Goal: Task Accomplishment & Management: Complete application form

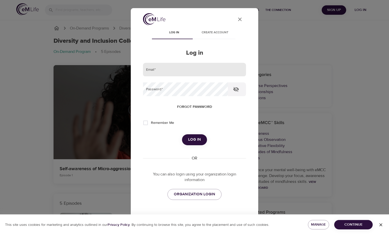
click at [185, 74] on input "email" at bounding box center [194, 70] width 103 height 14
type input "[EMAIL_ADDRESS][DOMAIN_NAME]"
click at [182, 135] on button "Log in" at bounding box center [194, 140] width 25 height 11
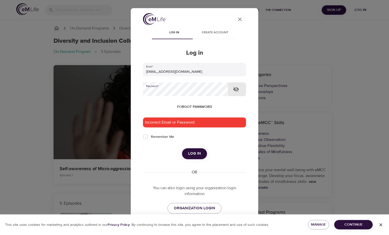
click at [131, 86] on div "User Profile Log in Create account Log in Email   * [EMAIL_ADDRESS][DOMAIN_NAME…" at bounding box center [194, 117] width 127 height 219
click at [182, 149] on button "Log in" at bounding box center [194, 154] width 25 height 11
click at [237, 89] on icon "button" at bounding box center [236, 89] width 6 height 5
click at [121, 89] on div "User Profile Log in Create account Log in Email   * [EMAIL_ADDRESS][DOMAIN_NAME…" at bounding box center [194, 117] width 389 height 235
click at [182, 149] on button "Log in" at bounding box center [194, 154] width 25 height 11
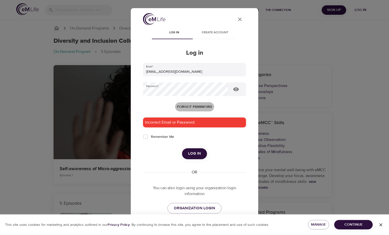
click at [196, 107] on span "Forgot password" at bounding box center [194, 107] width 35 height 6
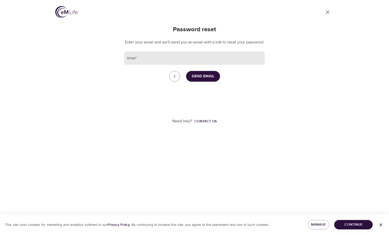
click at [183, 65] on input "Email   *" at bounding box center [194, 58] width 141 height 14
type input "[EMAIL_ADDRESS][DOMAIN_NAME]"
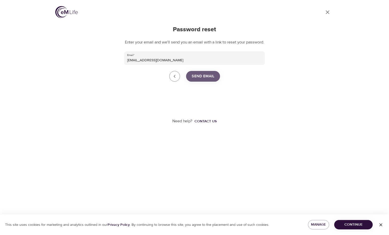
click at [203, 80] on span "Send Email" at bounding box center [203, 76] width 23 height 7
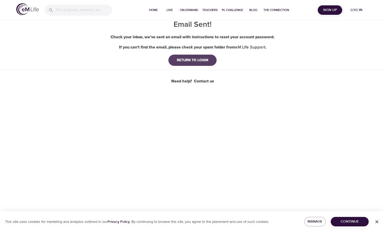
click at [199, 62] on div "RETURN TO LOGIN" at bounding box center [192, 60] width 39 height 5
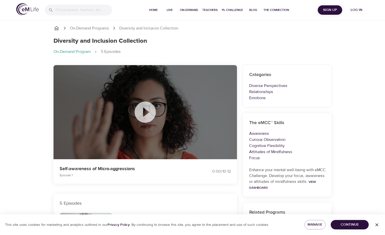
click at [148, 115] on icon at bounding box center [145, 112] width 21 height 21
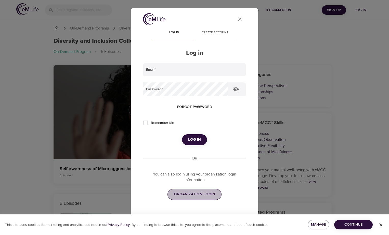
click at [197, 193] on span "ORGANIZATION LOGIN" at bounding box center [194, 194] width 41 height 7
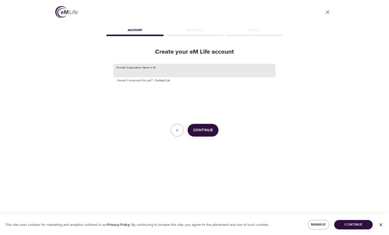
click at [153, 72] on input "text" at bounding box center [194, 71] width 162 height 14
type input "united rentals"
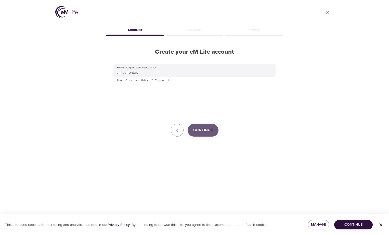
click at [205, 126] on button "Continue" at bounding box center [203, 130] width 31 height 13
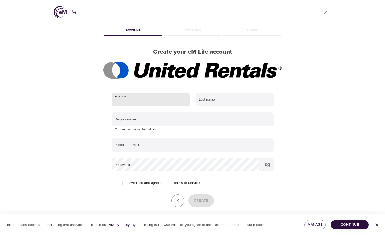
click at [150, 100] on input "text" at bounding box center [151, 100] width 78 height 14
type input "[PERSON_NAME]"
type input "[EMAIL_ADDRESS][DOMAIN_NAME]"
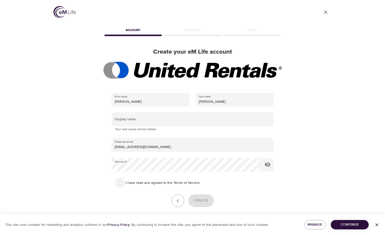
click at [119, 184] on input "I have read and agreed to the Terms of Service" at bounding box center [120, 183] width 11 height 11
checkbox input "true"
click at [206, 203] on span "Create" at bounding box center [201, 201] width 14 height 7
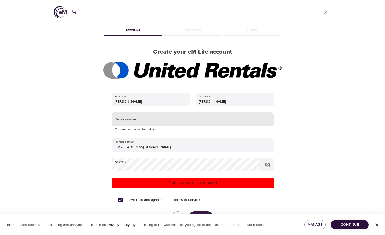
click at [142, 123] on input "text" at bounding box center [193, 120] width 162 height 14
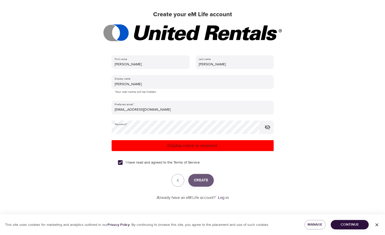
click at [201, 180] on span "Create" at bounding box center [201, 180] width 14 height 7
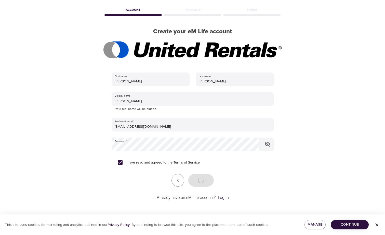
scroll to position [37, 0]
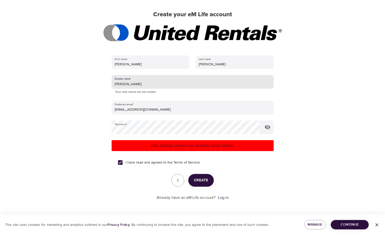
click at [129, 84] on input "[PERSON_NAME]" at bounding box center [193, 82] width 162 height 14
drag, startPoint x: 129, startPoint y: 84, endPoint x: 100, endPoint y: 84, distance: 29.3
click at [100, 84] on div "User Profile Account Interests Finish Create your eM Life account First name [P…" at bounding box center [192, 80] width 290 height 235
type input "MzVicky704"
click at [198, 180] on span "Create" at bounding box center [201, 180] width 14 height 7
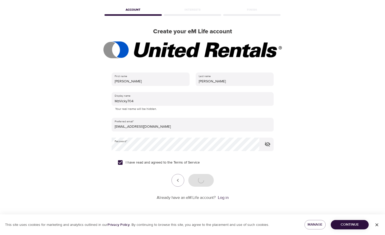
scroll to position [20, 0]
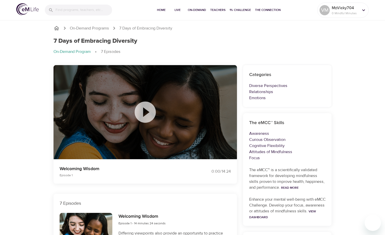
click at [150, 116] on icon at bounding box center [145, 112] width 21 height 21
